Goal: Information Seeking & Learning: Learn about a topic

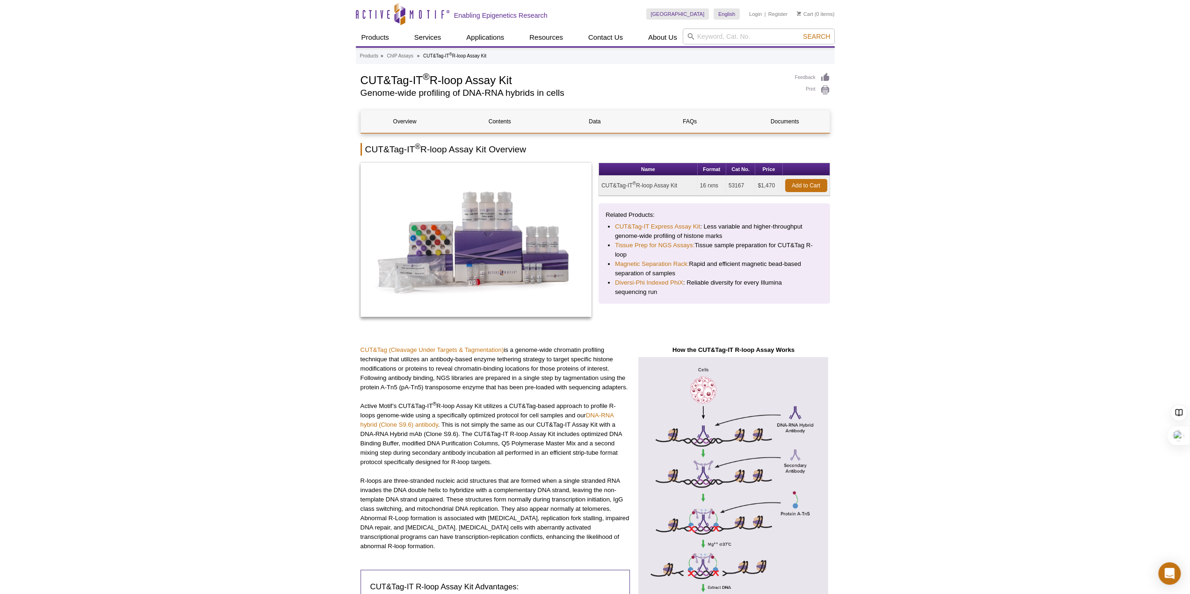
click at [534, 507] on p "R-loops are three-stranded nucleic acid structures that are formed when a singl…" at bounding box center [496, 514] width 270 height 75
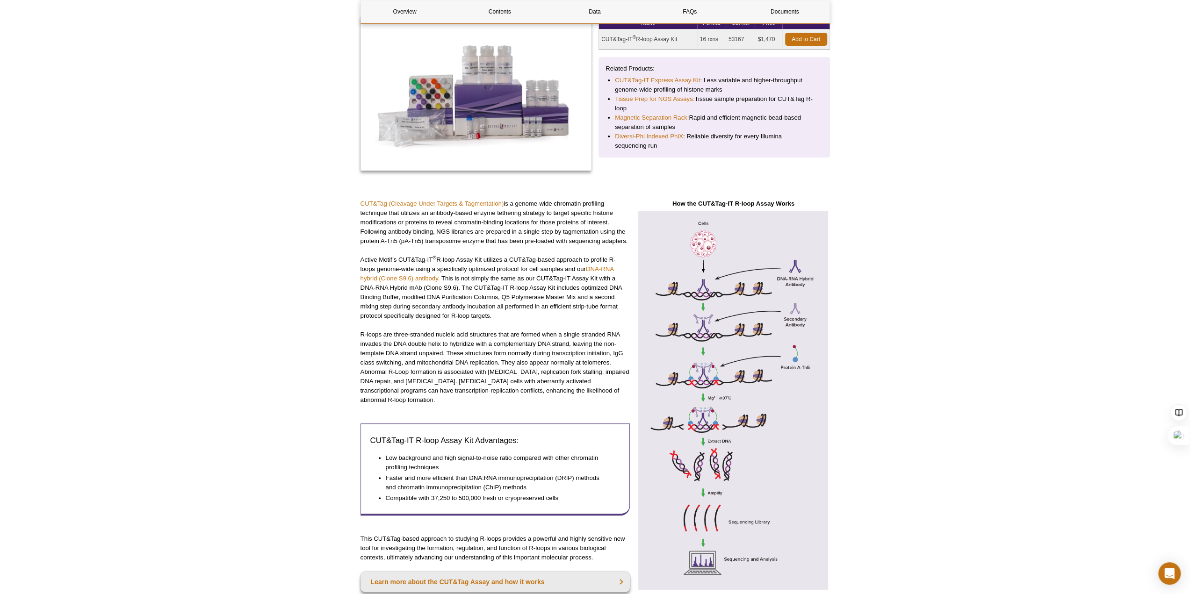
scroll to position [140, 0]
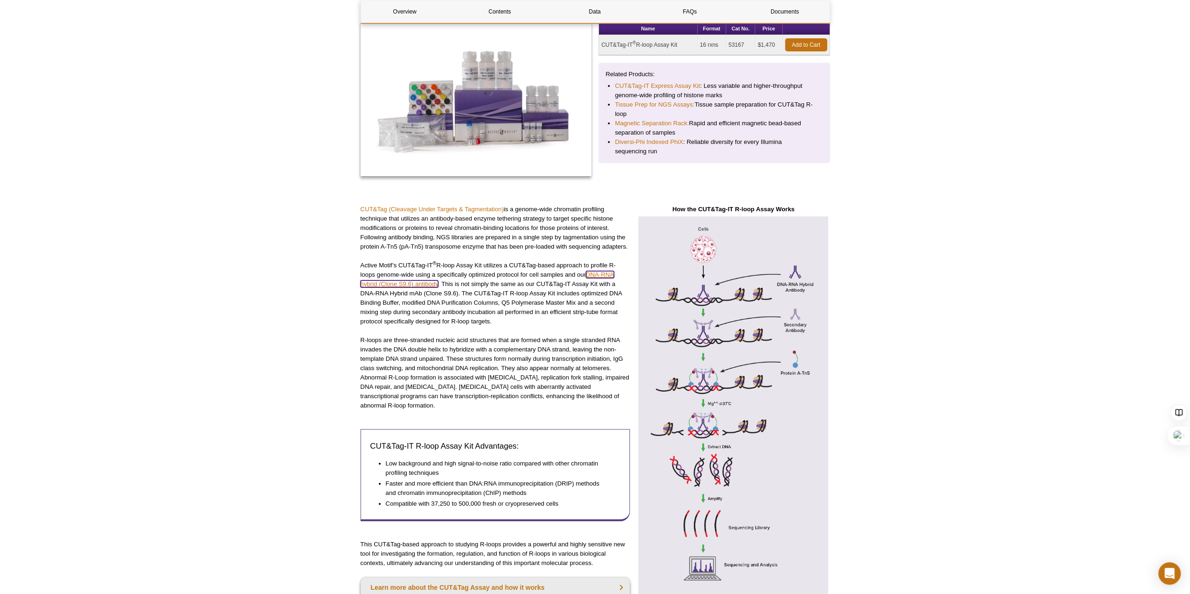
click at [427, 287] on link "DNA-RNA hybrid (Clone S9.6) antibody" at bounding box center [488, 279] width 254 height 16
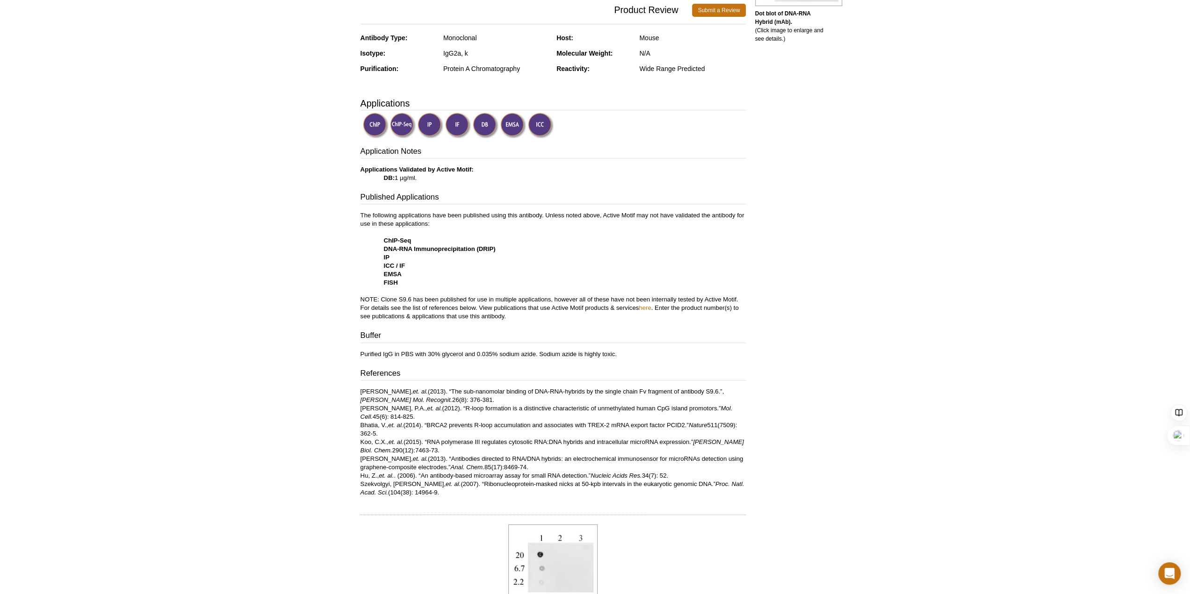
scroll to position [220, 0]
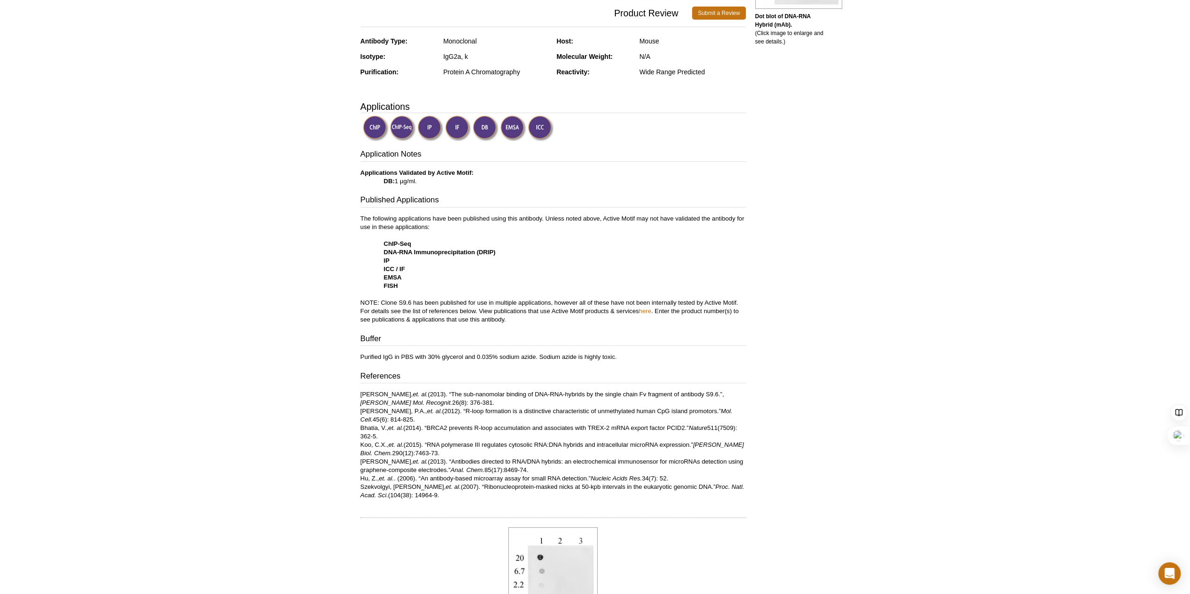
click at [584, 396] on p "Phillips, D.D., et. al. (2013). “The sub-nanomolar binding of DNA-RNA-hybrids b…" at bounding box center [553, 445] width 385 height 109
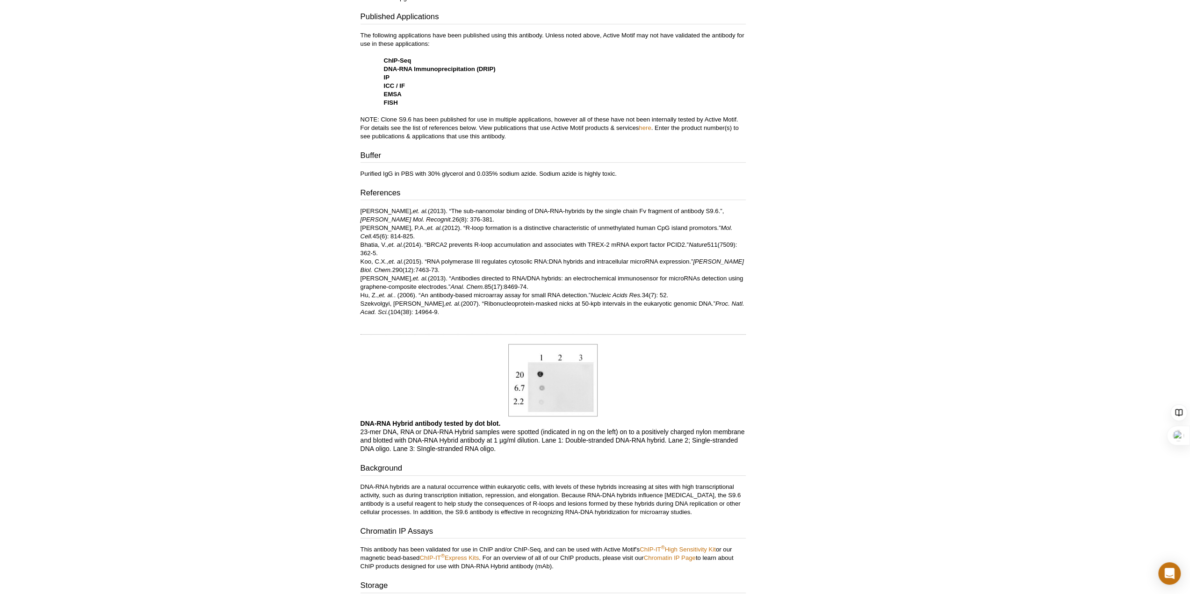
scroll to position [421, 0]
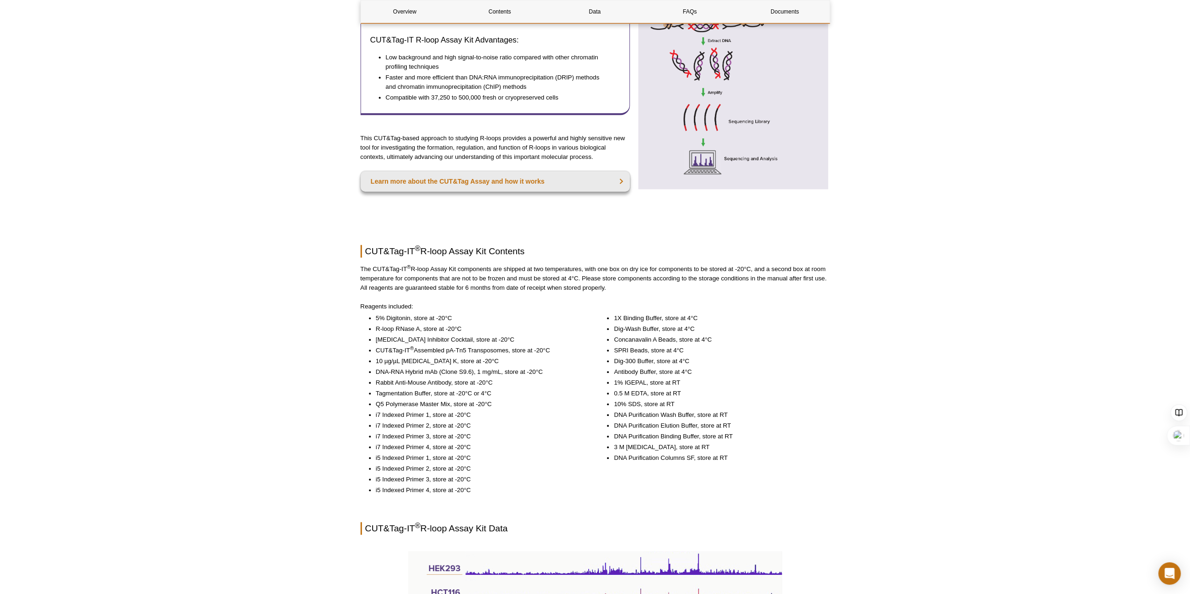
scroll to position [500, 0]
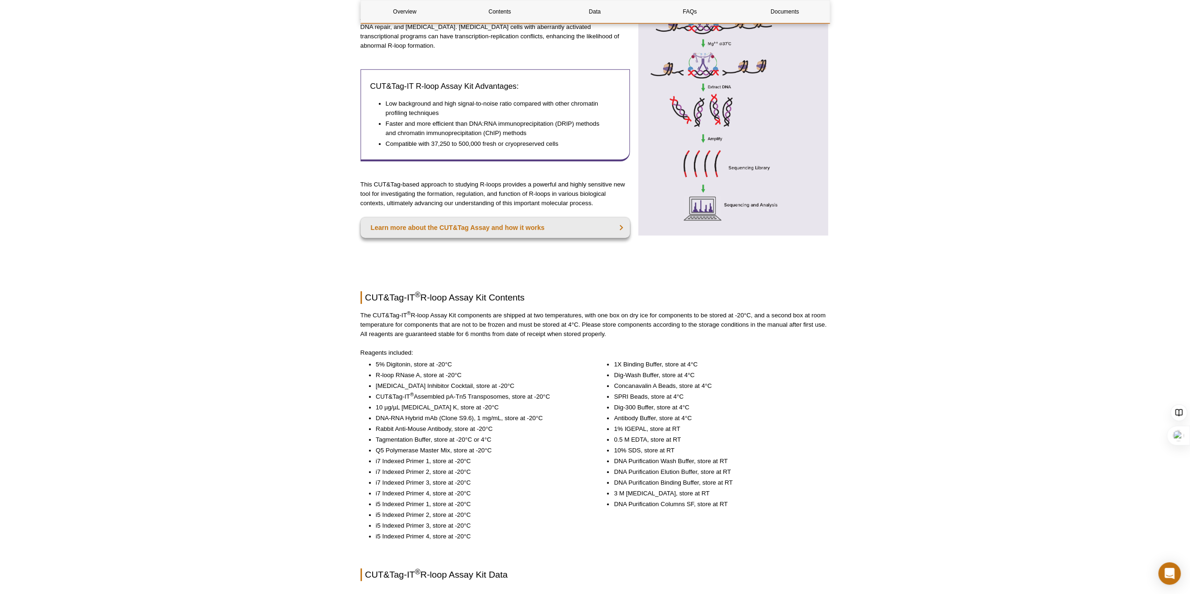
click at [399, 392] on li "CUT&Tag-IT ® Assembled pA-Tn5 Transposomes, store at -20°C" at bounding box center [479, 396] width 207 height 9
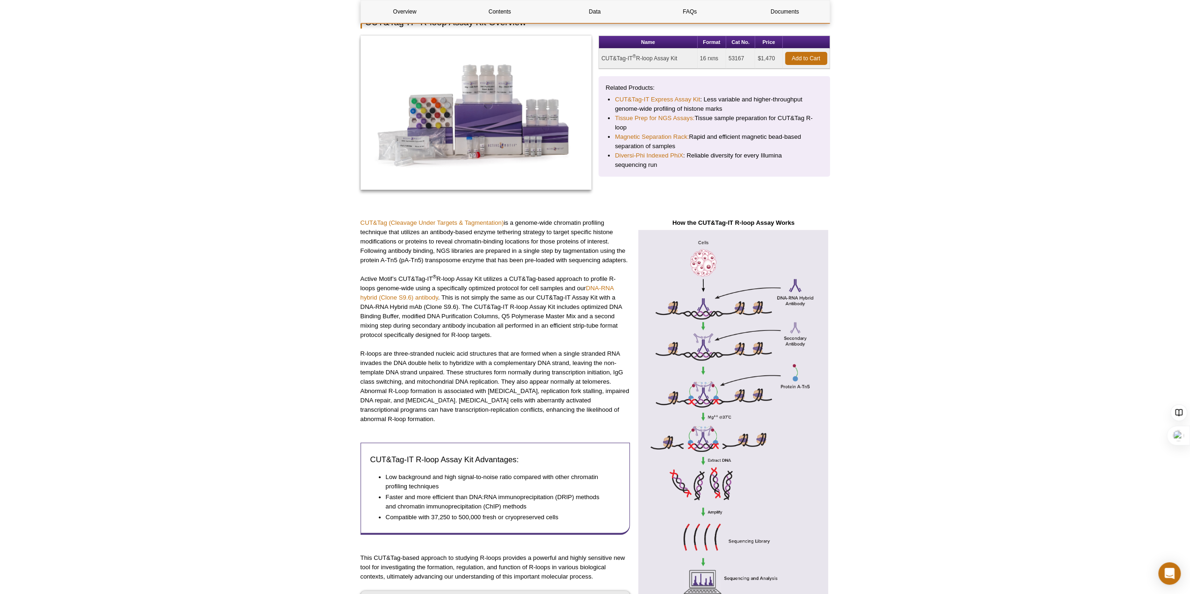
scroll to position [33, 0]
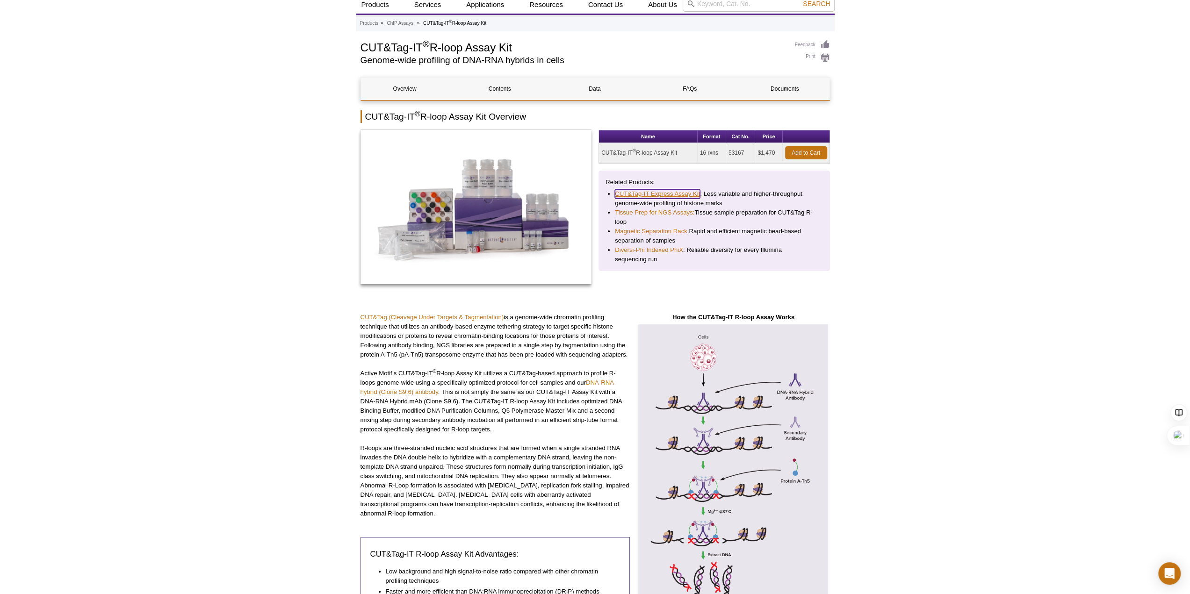
click at [683, 190] on link "CUT&Tag-IT Express Assay Kit" at bounding box center [657, 193] width 85 height 9
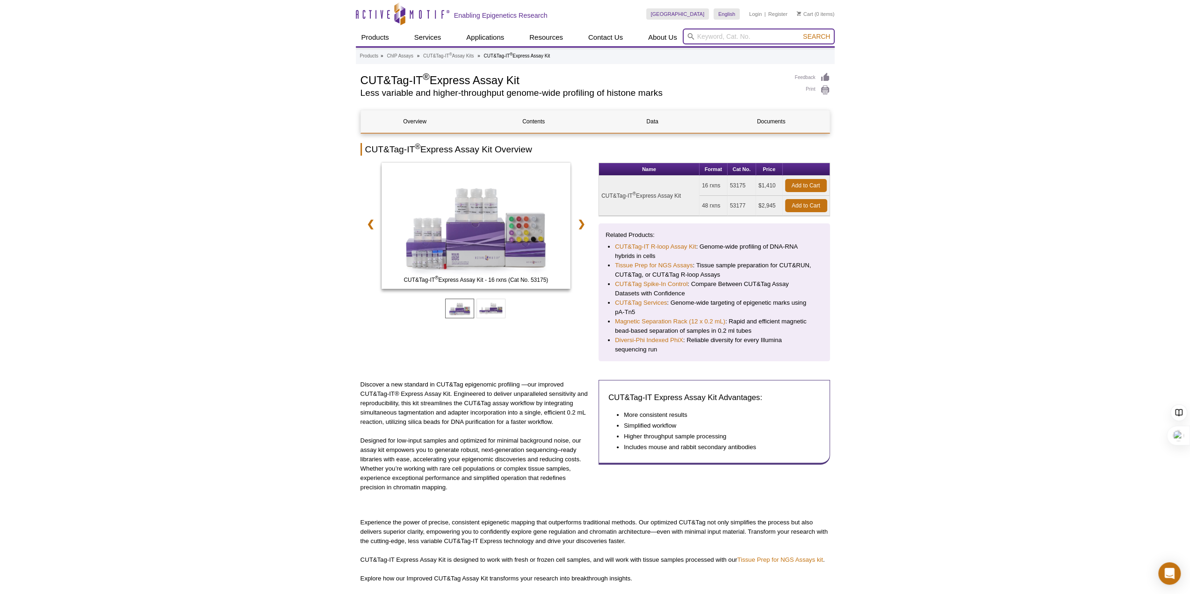
click at [740, 33] on input "search" at bounding box center [759, 37] width 152 height 16
click at [772, 64] on li "53164 - CUT&Tag-IT Assembled pA-Tn5 Transposomes" at bounding box center [760, 64] width 155 height 13
type input "53164 - CUT&Tag-IT Assembled pA-Tn5 Transposomes"
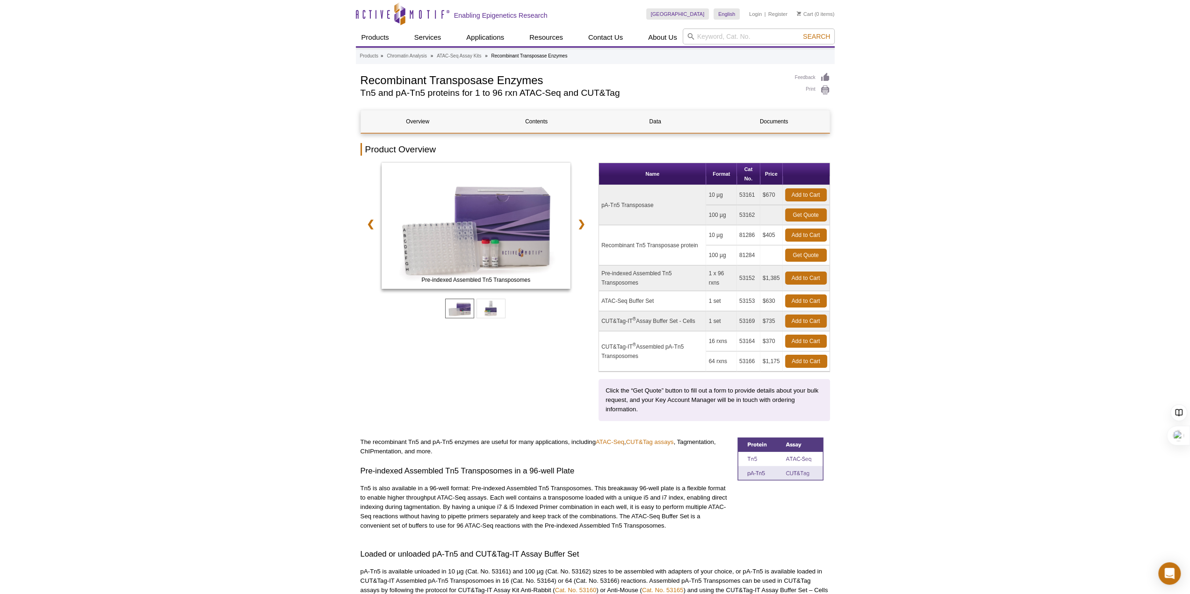
click at [641, 203] on td "pA-Tn5 Transposase" at bounding box center [652, 205] width 107 height 40
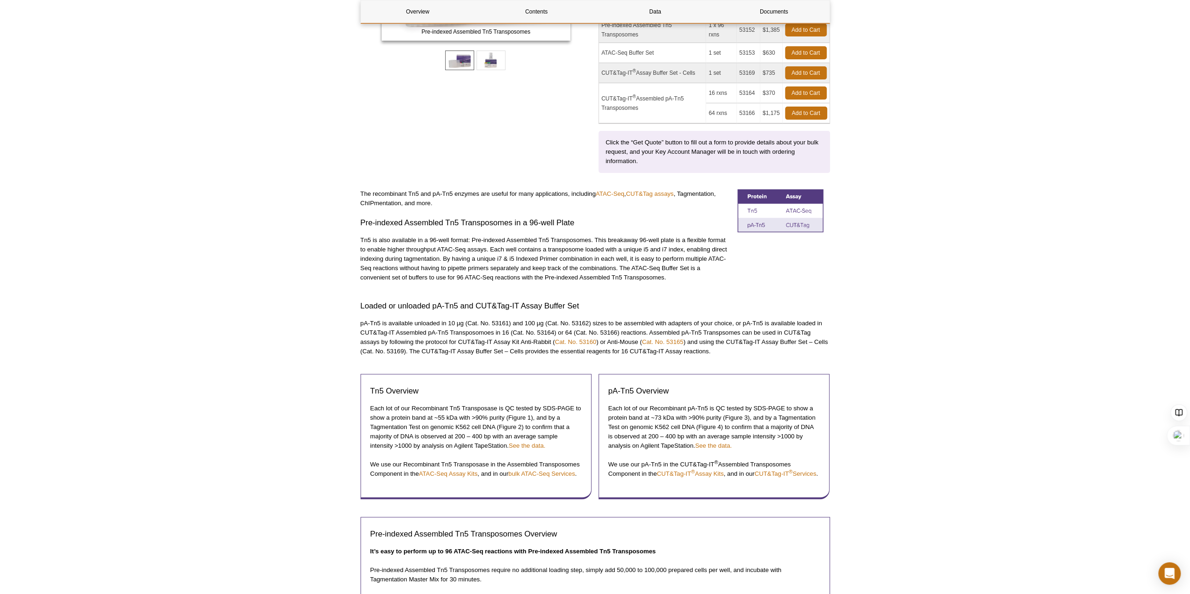
scroll to position [281, 0]
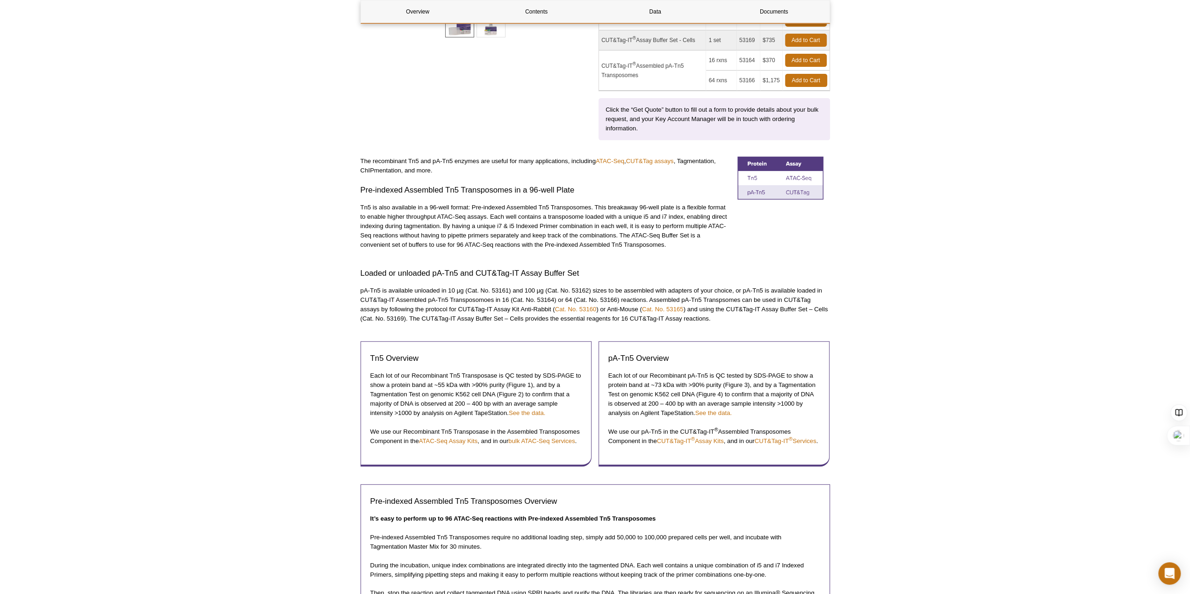
click at [646, 297] on p "pA-Tn5 is available unloaded in 10 µg (Cat. No. 53161) and 100 µg (Cat. No. 531…" at bounding box center [596, 304] width 470 height 37
click at [1000, 235] on div "Active Motif Logo Enabling Epigenetics Research 0 Search Skip to content Active…" at bounding box center [595, 585] width 1190 height 1733
click at [528, 307] on p "pA-Tn5 is available unloaded in 10 µg (Cat. No. 53161) and 100 µg (Cat. No. 531…" at bounding box center [596, 304] width 470 height 37
drag, startPoint x: 446, startPoint y: 288, endPoint x: 521, endPoint y: 288, distance: 74.8
click at [521, 288] on p "pA-Tn5 is available unloaded in 10 µg (Cat. No. 53161) and 100 µg (Cat. No. 531…" at bounding box center [596, 304] width 470 height 37
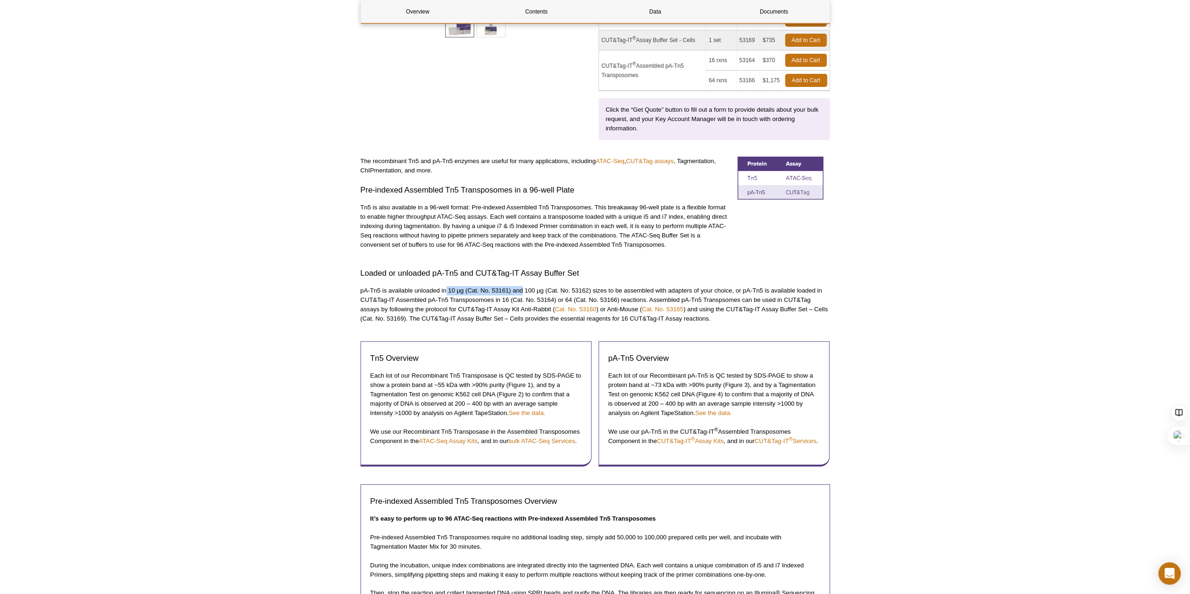
click at [521, 288] on p "pA-Tn5 is available unloaded in 10 µg (Cat. No. 53161) and 100 µg (Cat. No. 531…" at bounding box center [596, 304] width 470 height 37
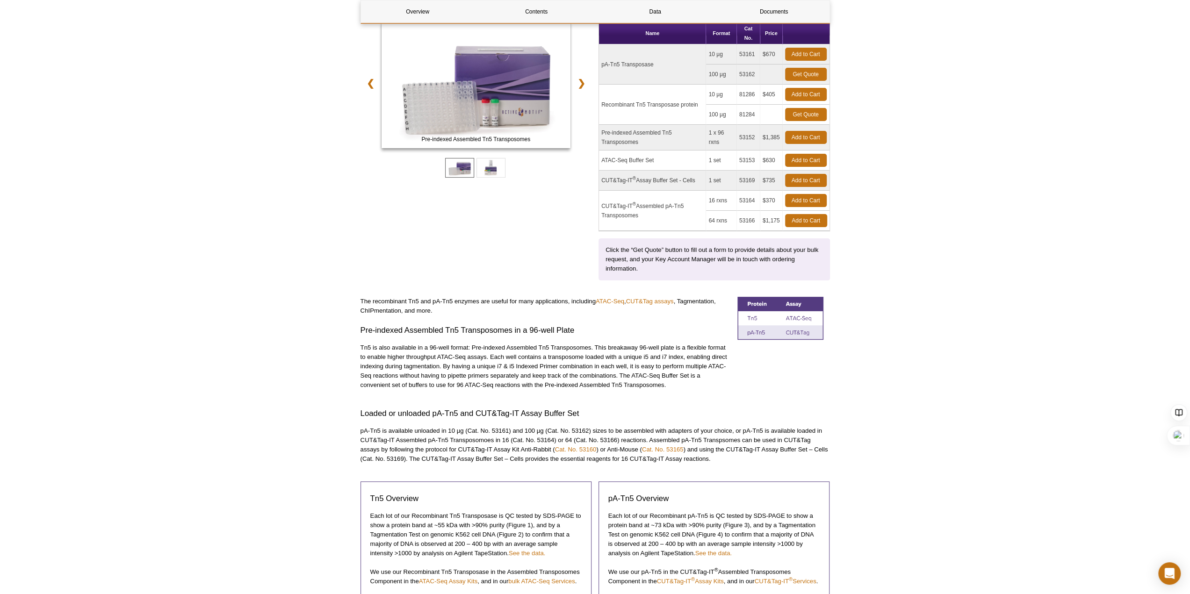
scroll to position [187, 0]
